Goal: Information Seeking & Learning: Learn about a topic

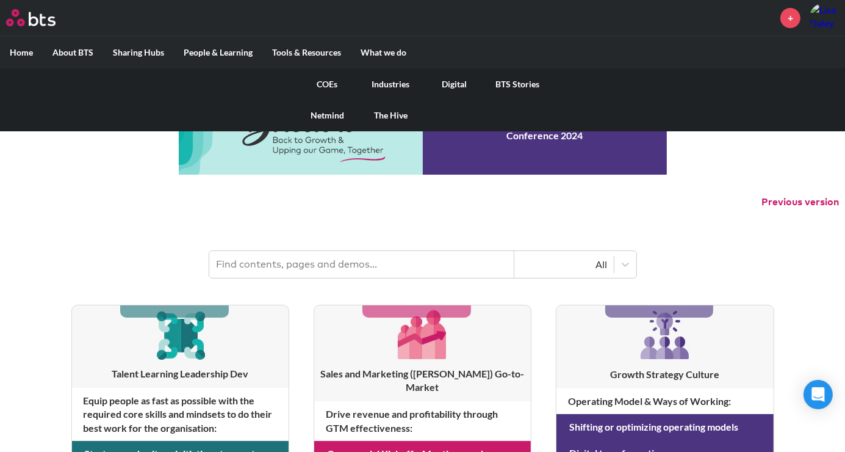
click at [335, 85] on link "COEs" at bounding box center [327, 84] width 63 height 32
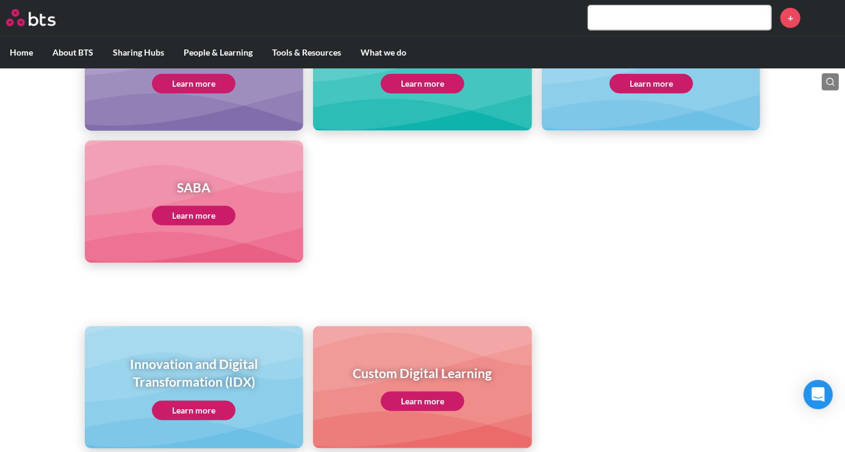
scroll to position [610, 0]
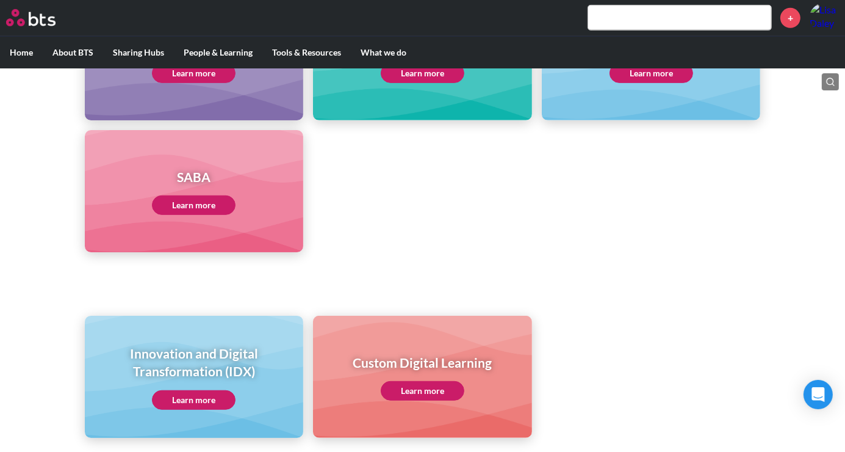
click at [176, 394] on link "Learn more" at bounding box center [194, 400] width 84 height 20
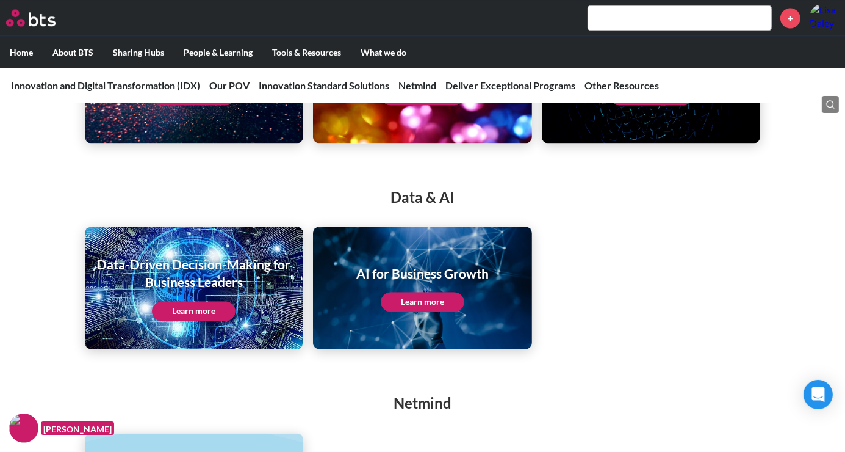
scroll to position [2372, 0]
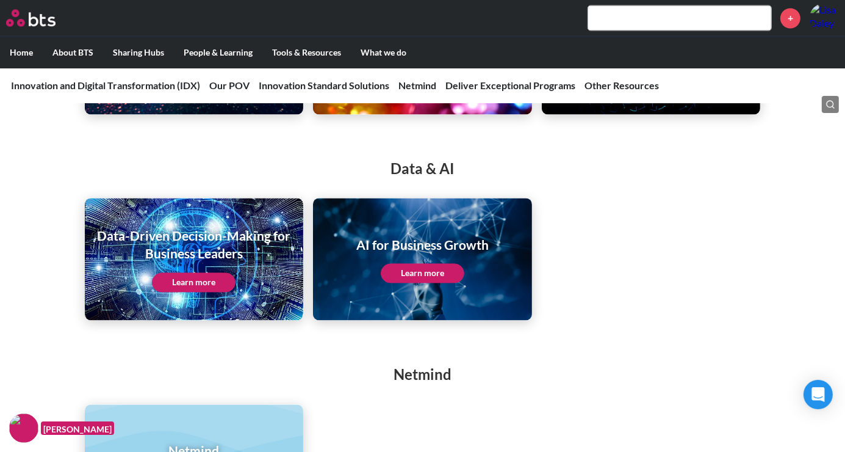
click at [204, 288] on link "Learn more" at bounding box center [194, 282] width 84 height 20
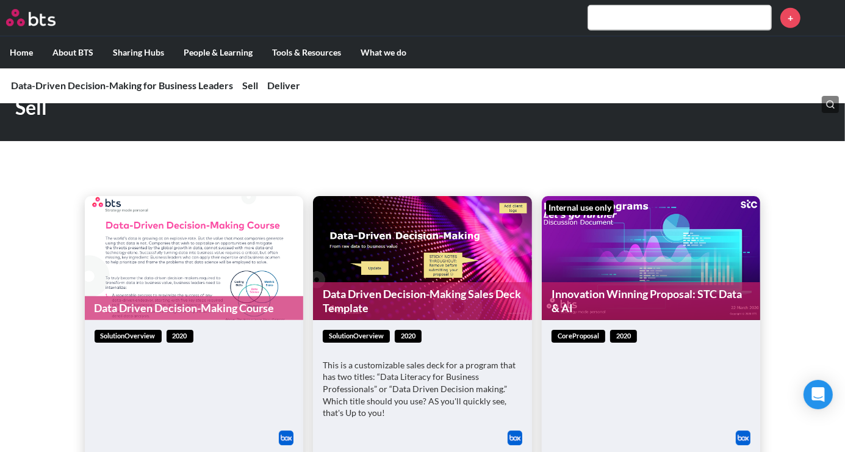
scroll to position [746, 0]
